Goal: Browse casually: Explore the website without a specific task or goal

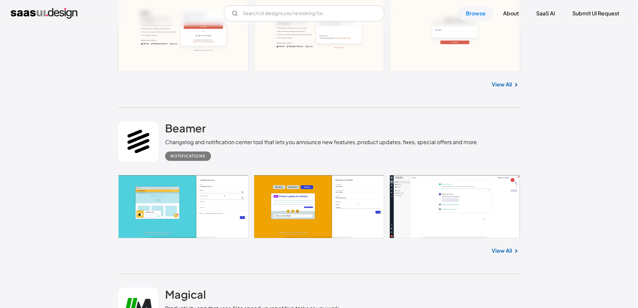
scroll to position [670, 0]
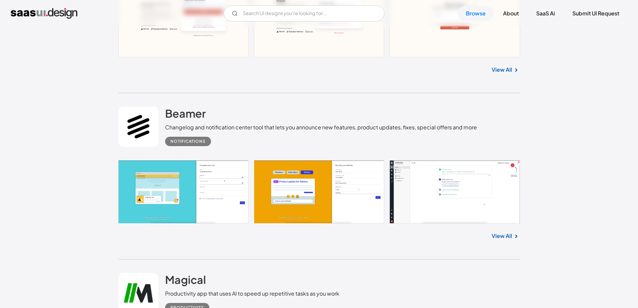
click at [208, 184] on link at bounding box center [319, 191] width 402 height 63
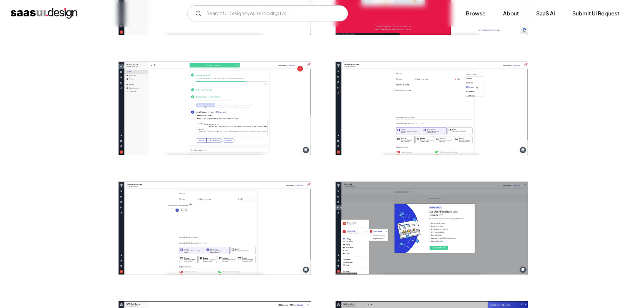
scroll to position [112, 0]
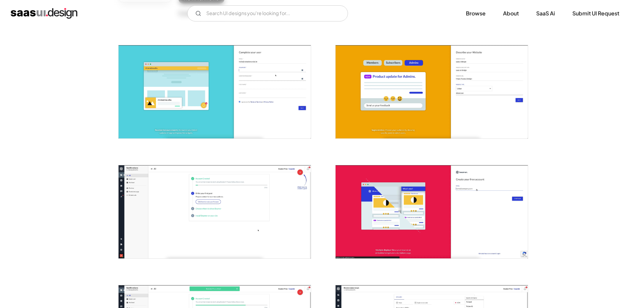
click at [228, 97] on img "open lightbox" at bounding box center [215, 91] width 192 height 93
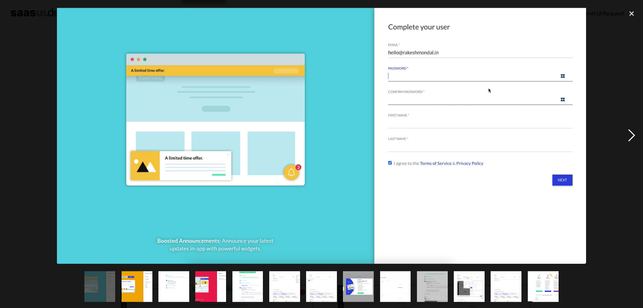
click at [636, 133] on div "next image" at bounding box center [631, 135] width 23 height 259
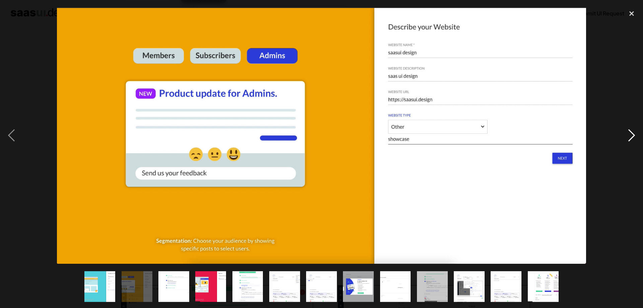
click at [636, 133] on div "next image" at bounding box center [631, 135] width 23 height 259
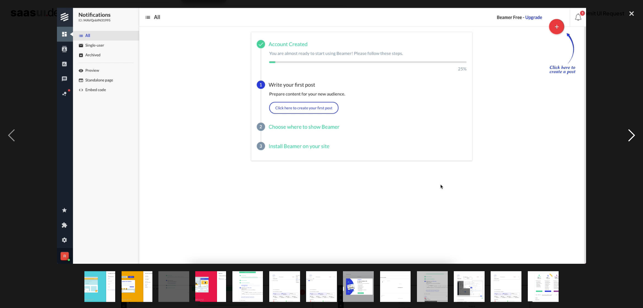
click at [636, 133] on div "next image" at bounding box center [631, 135] width 23 height 259
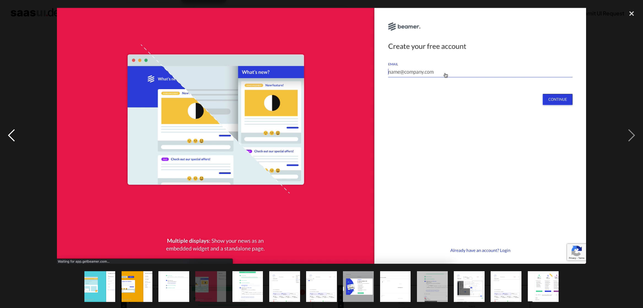
click at [16, 132] on div "previous image" at bounding box center [11, 135] width 23 height 259
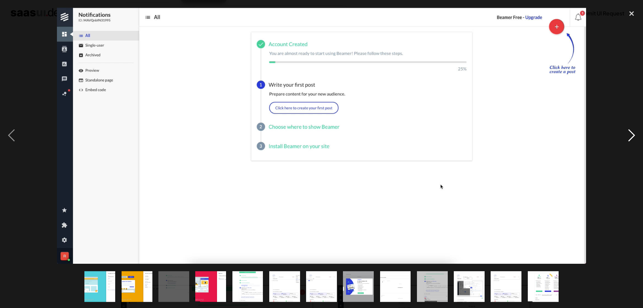
click at [632, 133] on div "next image" at bounding box center [631, 135] width 23 height 259
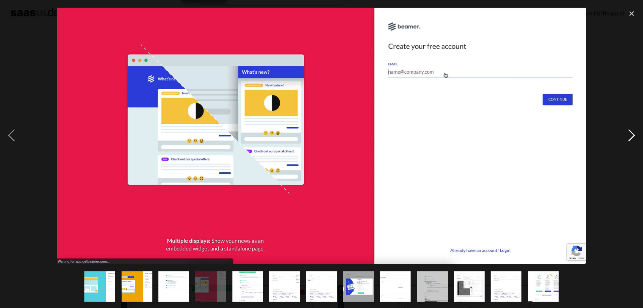
click at [632, 133] on div "next image" at bounding box center [631, 135] width 23 height 259
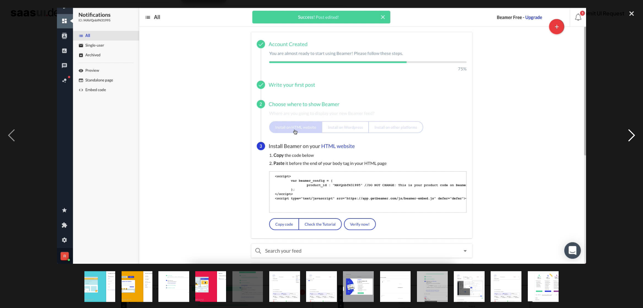
click at [632, 133] on div "next image" at bounding box center [631, 135] width 23 height 259
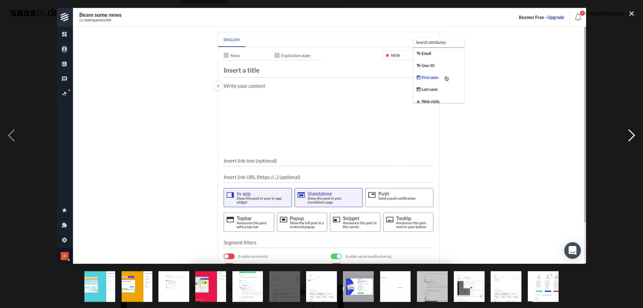
click at [632, 133] on div "next image" at bounding box center [631, 135] width 23 height 259
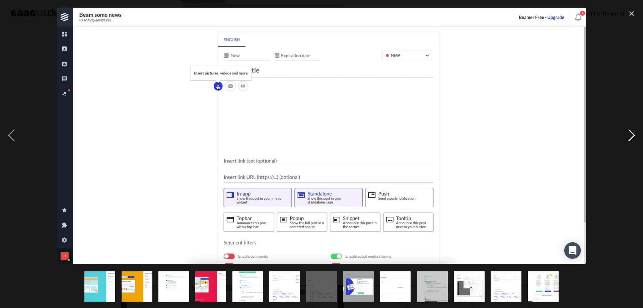
click at [632, 133] on div "next image" at bounding box center [631, 135] width 23 height 259
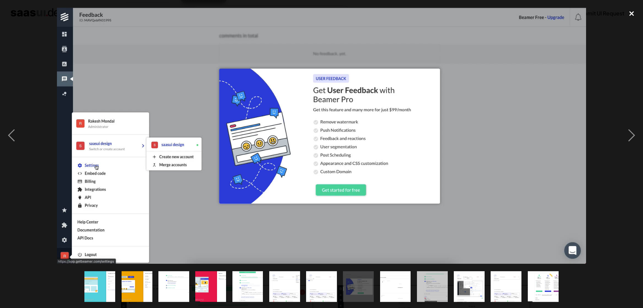
click at [632, 12] on div "close lightbox" at bounding box center [631, 13] width 23 height 15
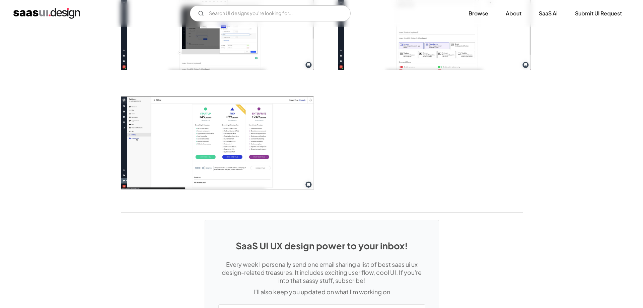
scroll to position [781, 0]
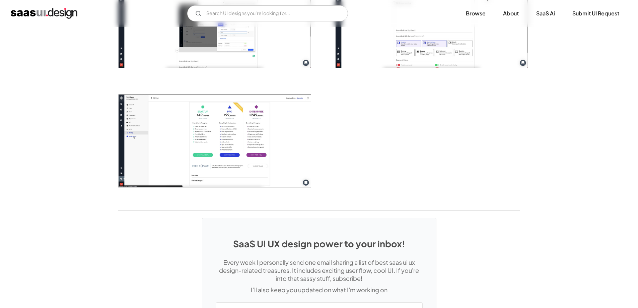
click at [260, 127] on img "open lightbox" at bounding box center [215, 140] width 192 height 93
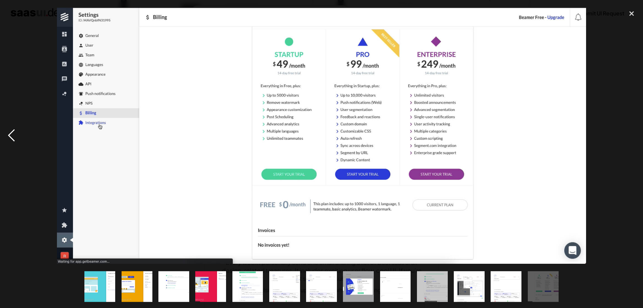
click at [14, 142] on div "previous image" at bounding box center [11, 135] width 23 height 259
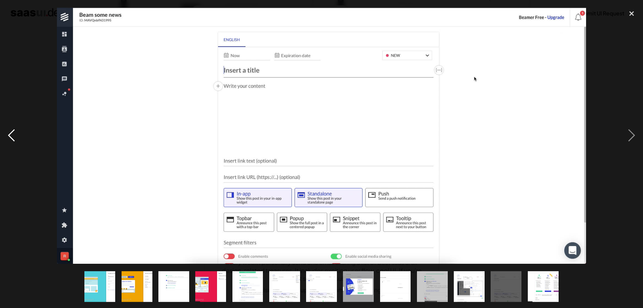
click at [14, 142] on div "previous image" at bounding box center [11, 135] width 23 height 259
